Goal: Understand process/instructions

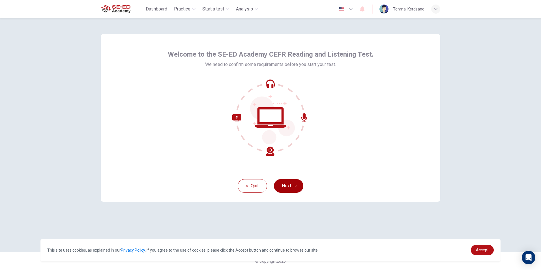
click at [289, 184] on button "Next" at bounding box center [288, 186] width 29 height 14
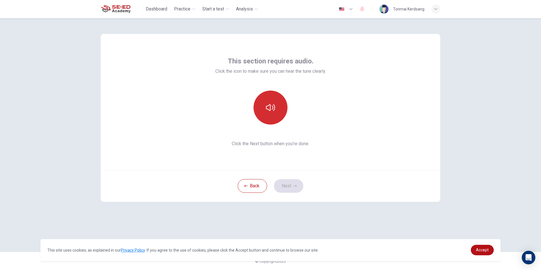
click at [272, 107] on icon "button" at bounding box center [270, 107] width 9 height 9
click at [266, 106] on icon "button" at bounding box center [270, 107] width 9 height 9
click at [267, 106] on icon "button" at bounding box center [270, 107] width 9 height 9
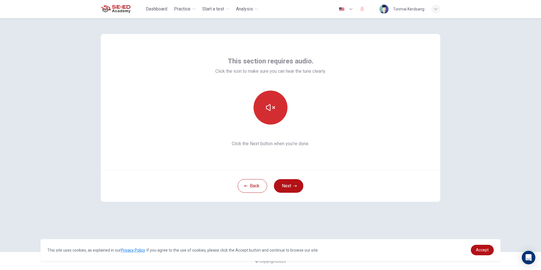
click at [275, 114] on button "button" at bounding box center [270, 108] width 34 height 34
click at [297, 189] on button "Next" at bounding box center [288, 186] width 29 height 14
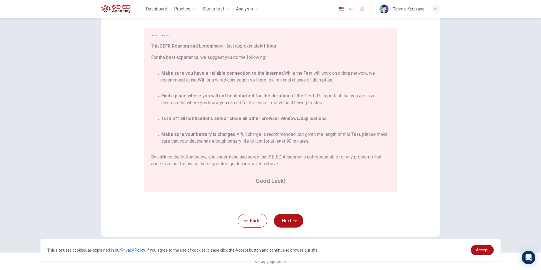
scroll to position [45, 0]
click at [286, 221] on button "Next" at bounding box center [288, 220] width 29 height 14
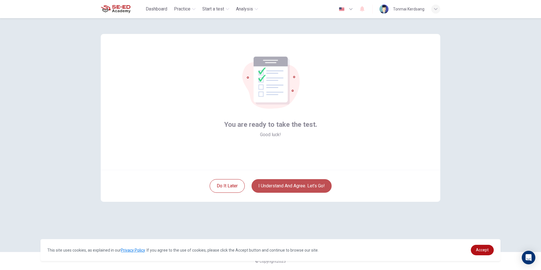
click at [298, 185] on button "I understand and agree. Let’s go!" at bounding box center [291, 186] width 80 height 14
click at [306, 189] on button "I understand and agree. Let’s go!" at bounding box center [291, 186] width 80 height 14
